Goal: Task Accomplishment & Management: Use online tool/utility

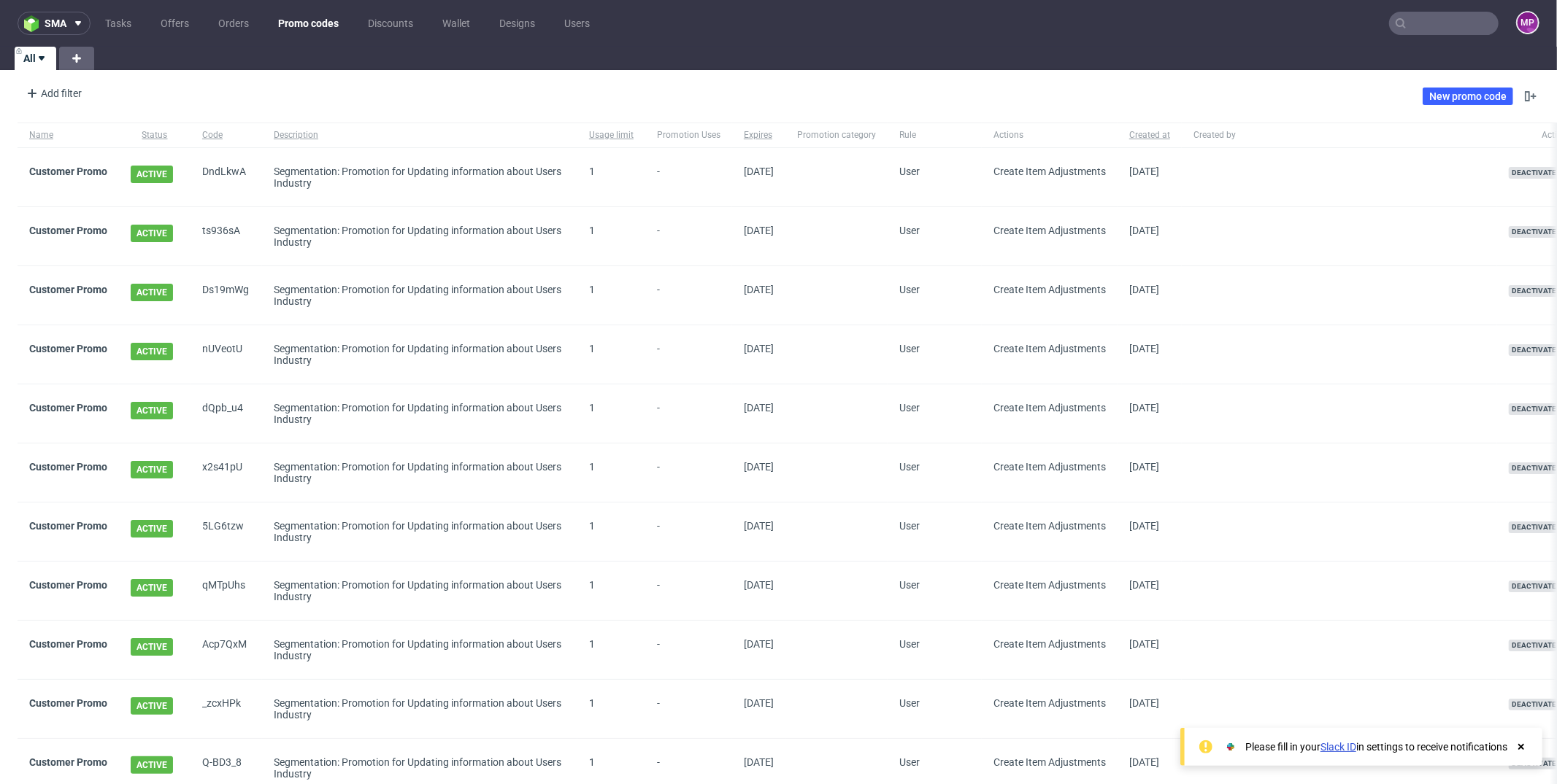
click at [316, 25] on link "Promo codes" at bounding box center [308, 23] width 78 height 23
click at [1437, 96] on link "New promo code" at bounding box center [1468, 96] width 91 height 17
click at [44, 168] on link "EXIT15" at bounding box center [46, 172] width 34 height 12
